Goal: Task Accomplishment & Management: Manage account settings

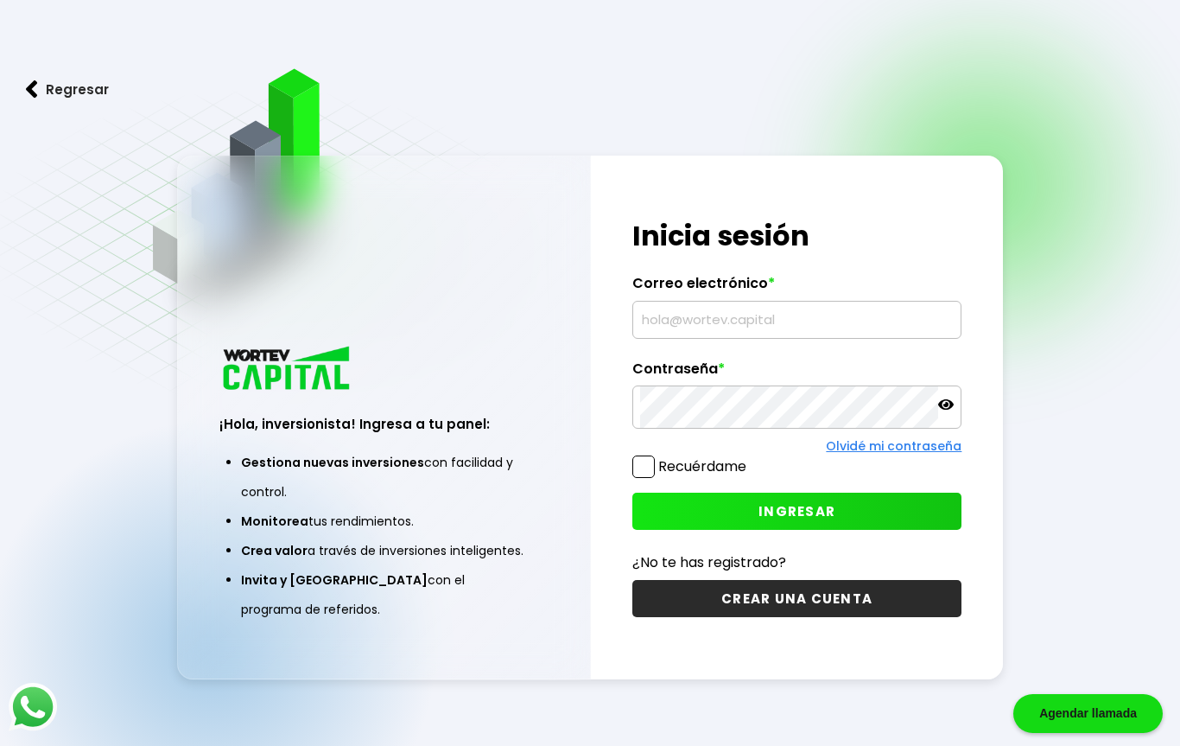
click at [796, 322] on input "text" at bounding box center [797, 320] width 315 height 36
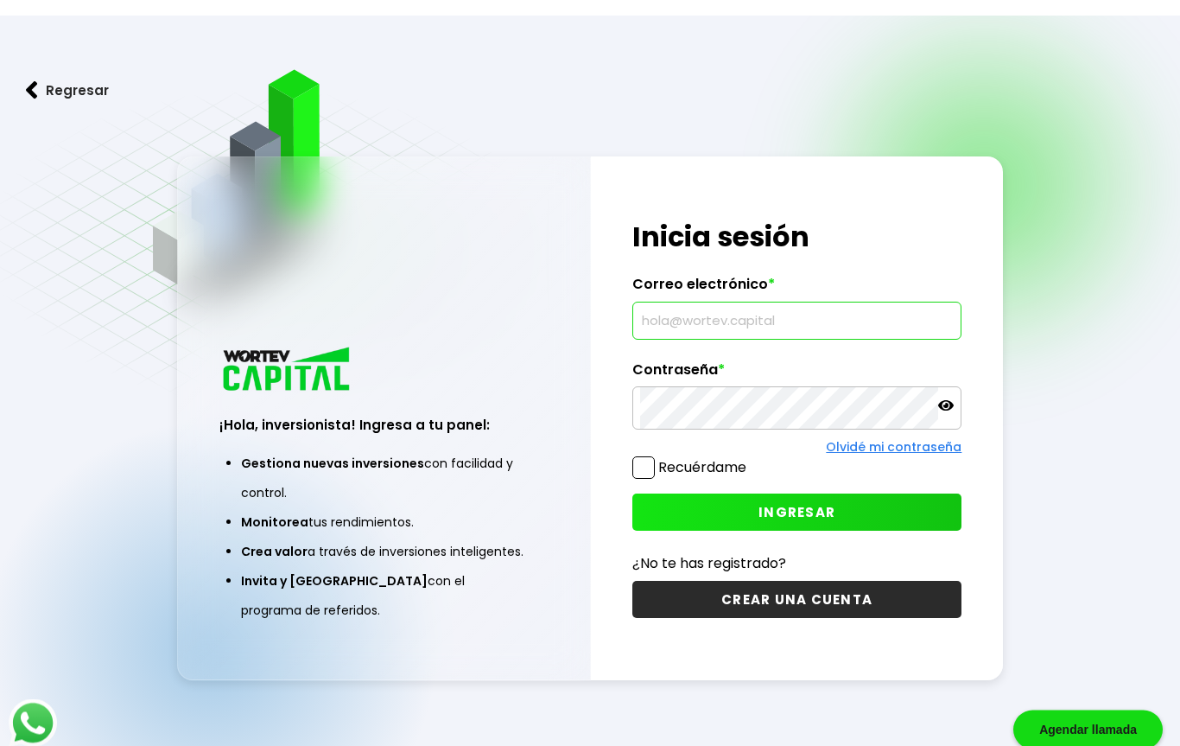
scroll to position [16, 0]
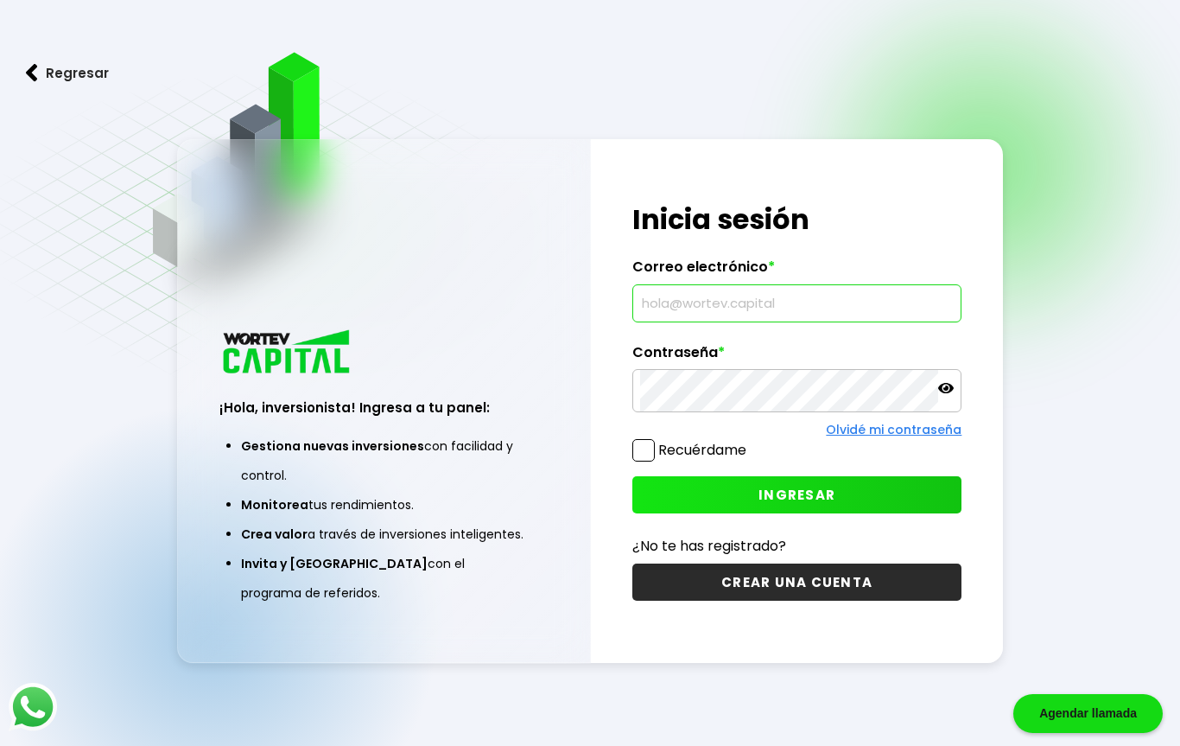
type input "[EMAIL_ADDRESS][DOMAIN_NAME]"
click at [942, 383] on icon at bounding box center [946, 388] width 16 height 16
click at [835, 588] on button "CREAR UNA CUENTA" at bounding box center [797, 581] width 330 height 37
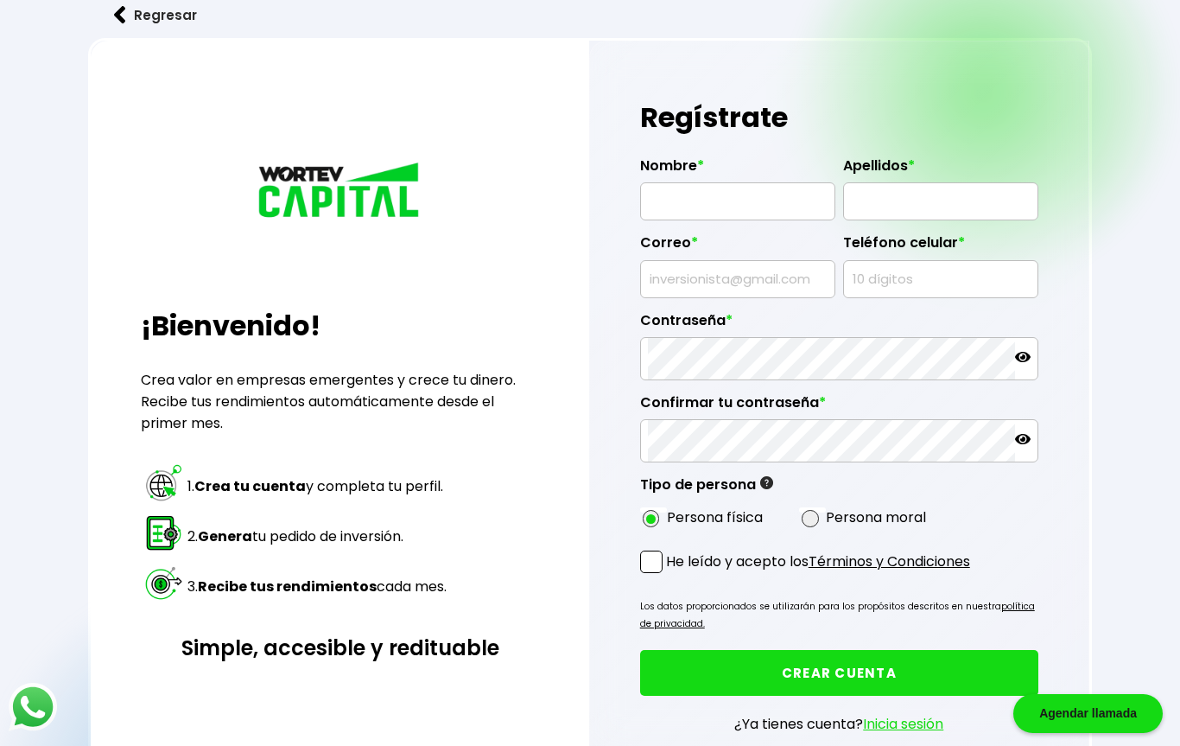
click at [121, 12] on img at bounding box center [120, 15] width 12 height 18
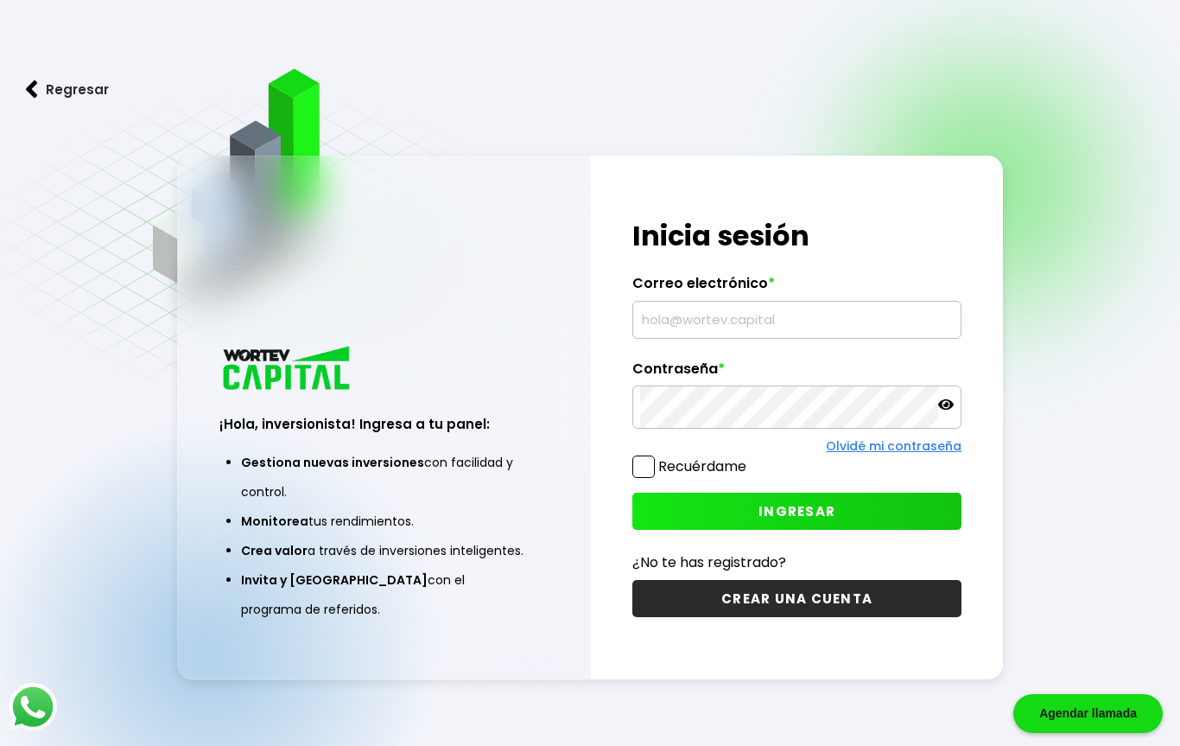
click at [858, 314] on input "text" at bounding box center [797, 320] width 315 height 36
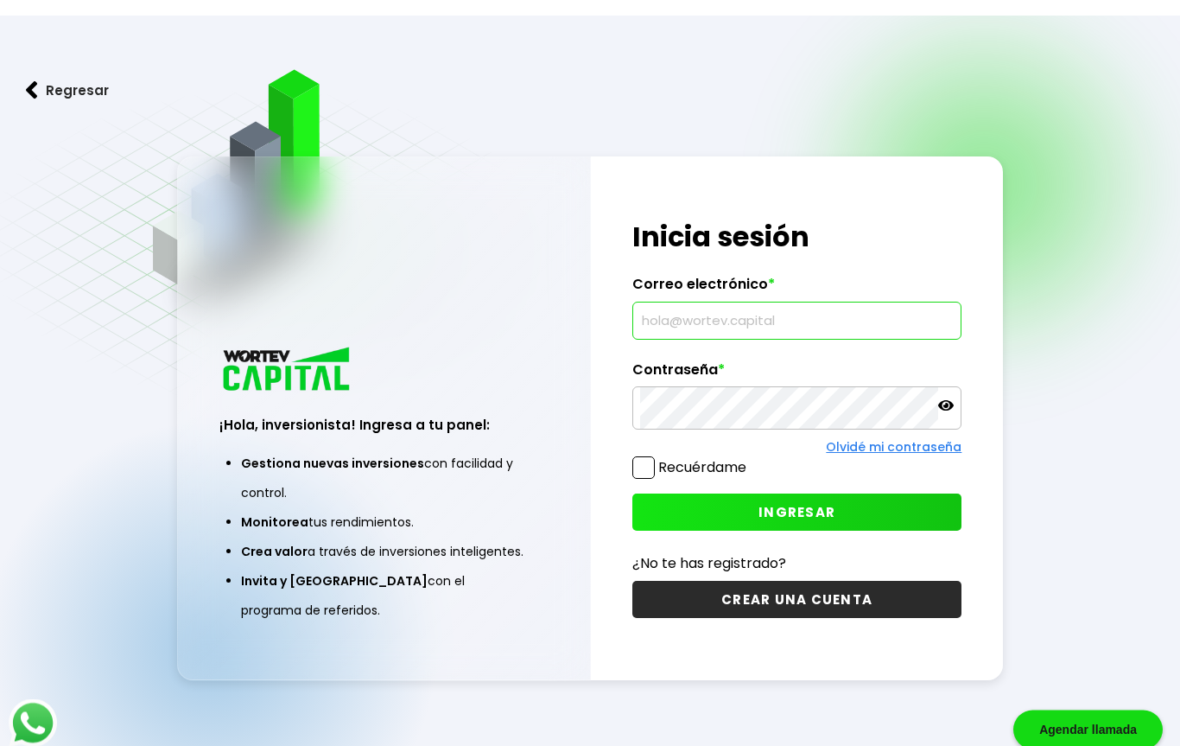
scroll to position [16, 0]
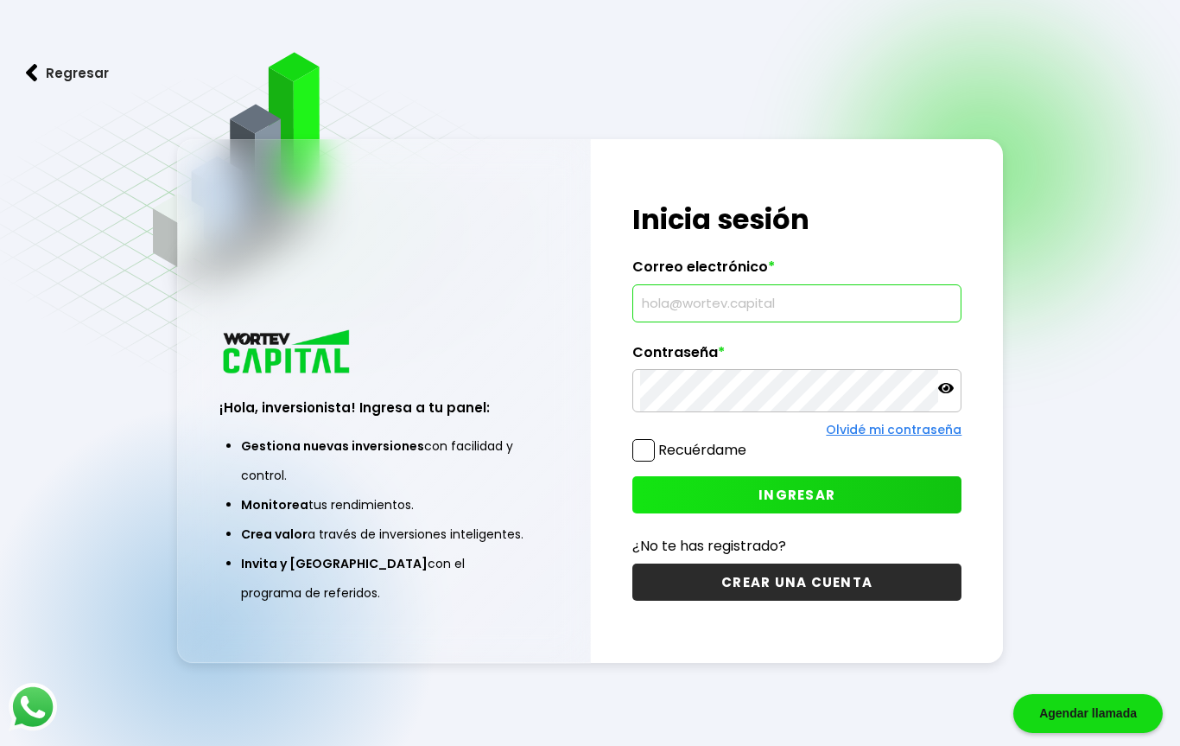
type input "[EMAIL_ADDRESS][DOMAIN_NAME]"
click at [871, 495] on button "INGRESAR" at bounding box center [797, 494] width 330 height 37
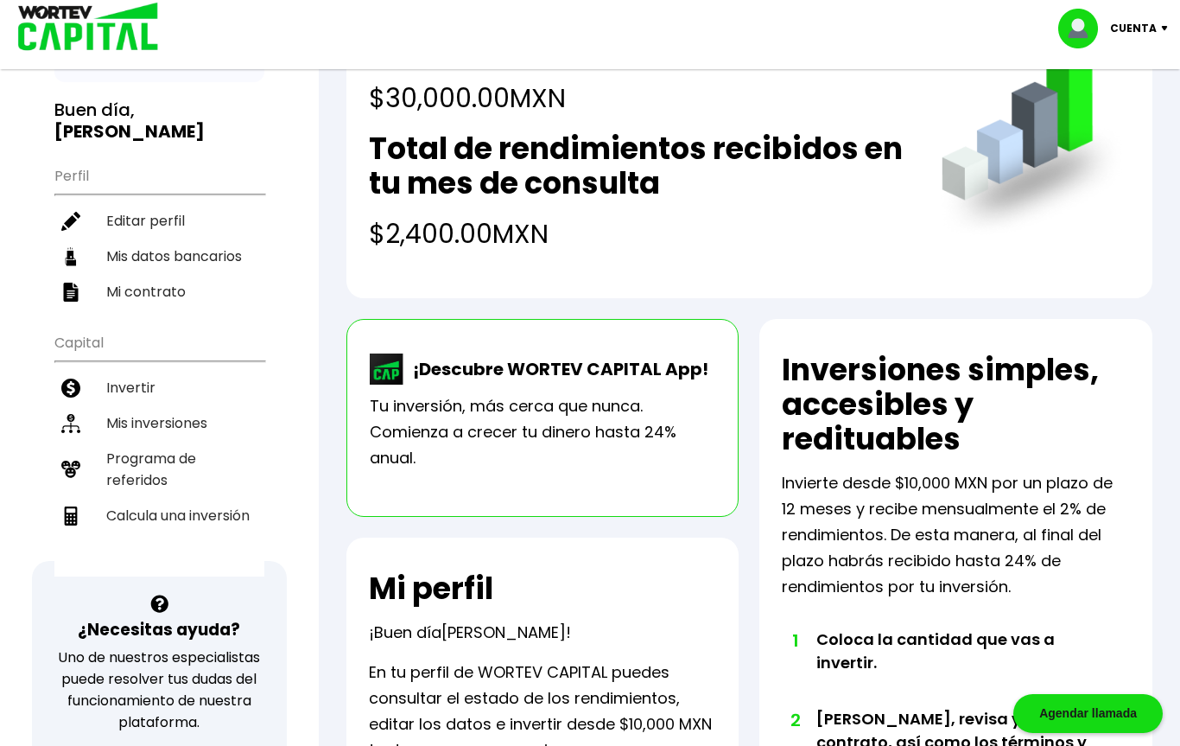
scroll to position [103, 0]
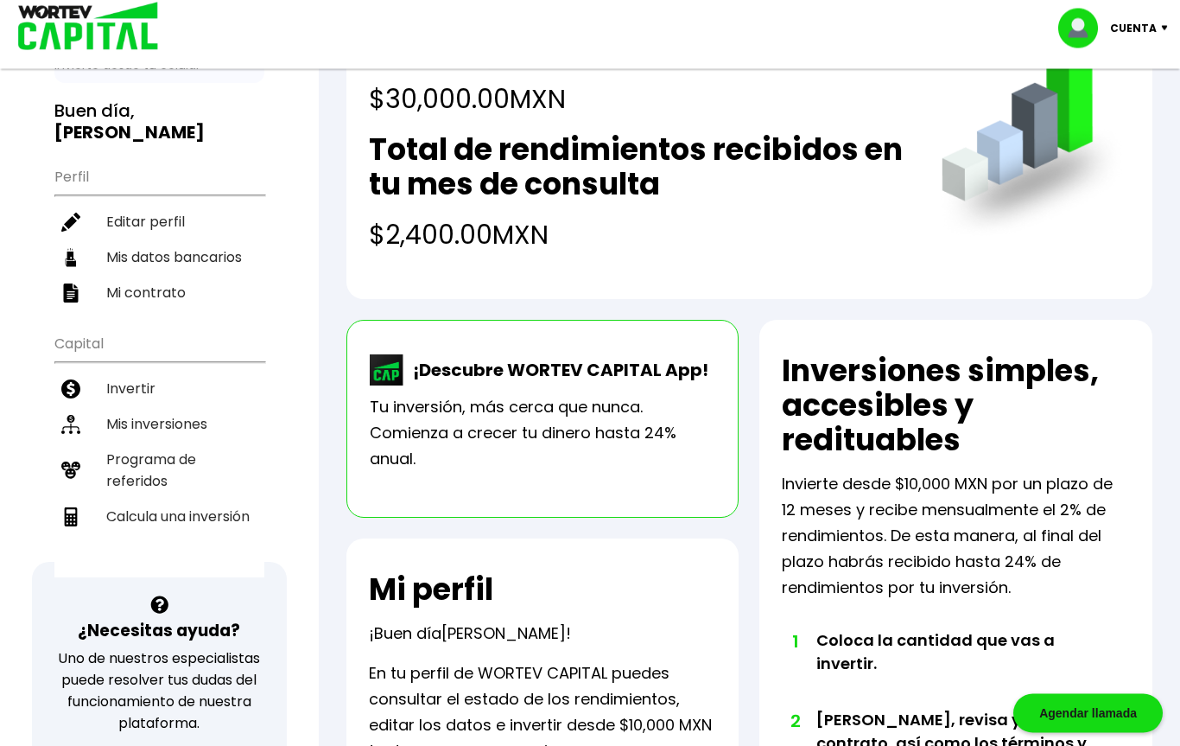
click at [194, 428] on li "Mis inversiones" at bounding box center [159, 424] width 210 height 35
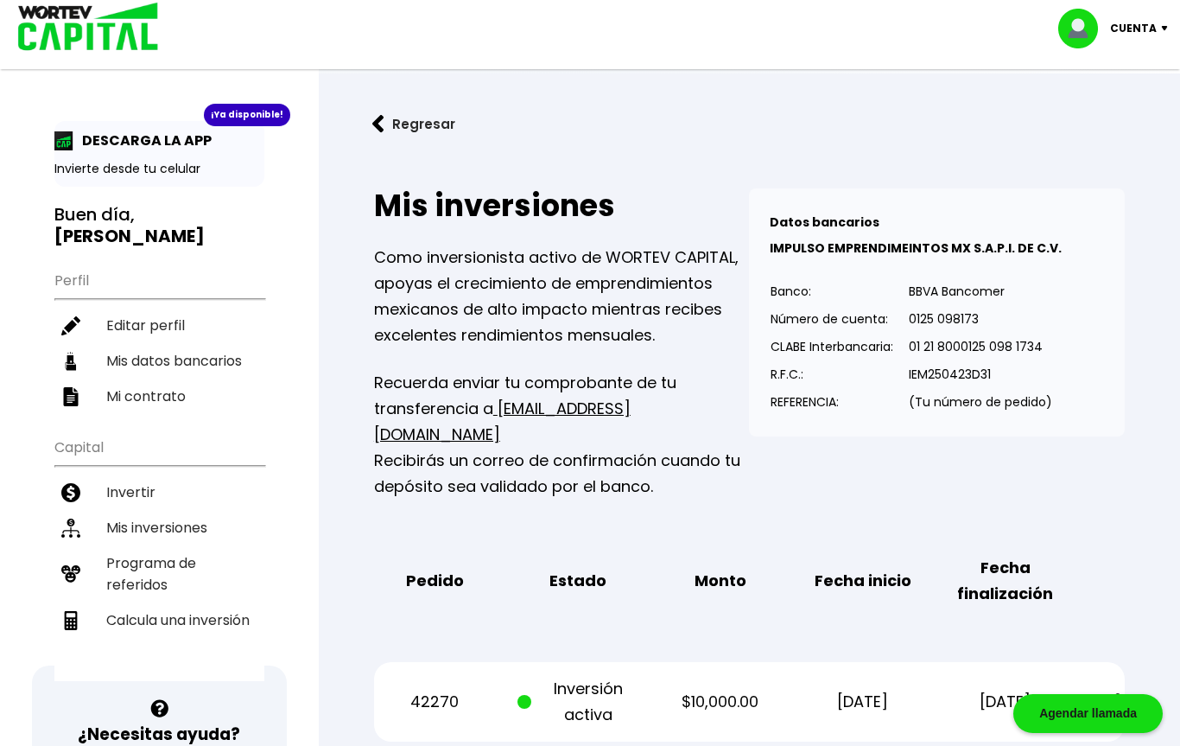
click at [1173, 13] on div "Cuenta" at bounding box center [1119, 29] width 122 height 40
click at [1119, 114] on li "Cerrar sesión" at bounding box center [1115, 115] width 138 height 35
